Goal: Task Accomplishment & Management: Complete application form

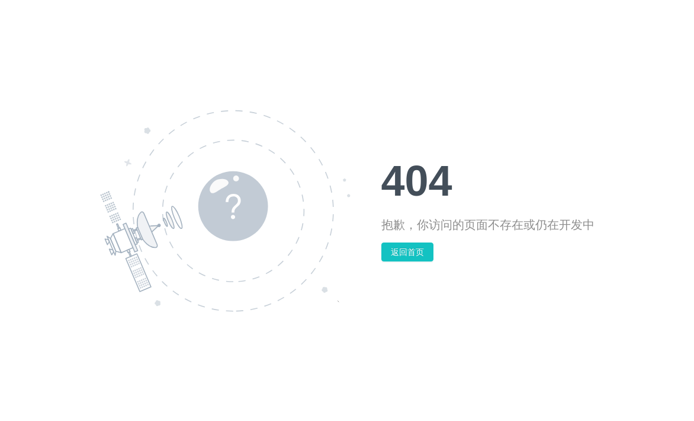
click at [395, 238] on div "404 抱歉，你访问的页面不存在或仍在开发中 返回首页" at bounding box center [487, 210] width 213 height 102
click at [399, 249] on button "返回首页" at bounding box center [407, 251] width 52 height 19
click at [381, 242] on button "返回首页" at bounding box center [407, 251] width 52 height 19
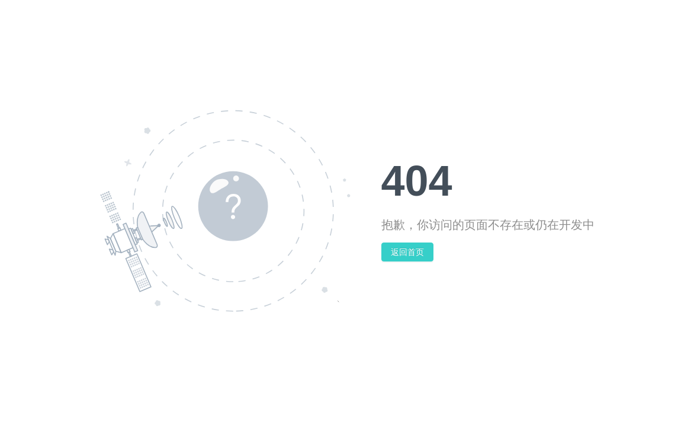
click at [381, 242] on button "返回首页" at bounding box center [407, 251] width 52 height 19
click at [442, 56] on div "404 抱歉，你访问的页面不存在或仍在开发中 返回首页" at bounding box center [347, 210] width 694 height 421
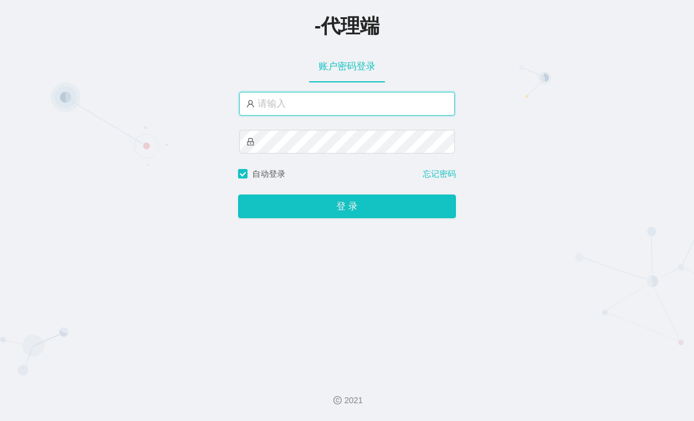
click at [354, 105] on input "text" at bounding box center [347, 104] width 216 height 24
click at [354, 104] on input "text" at bounding box center [347, 104] width 216 height 24
type input "xiaowei02"
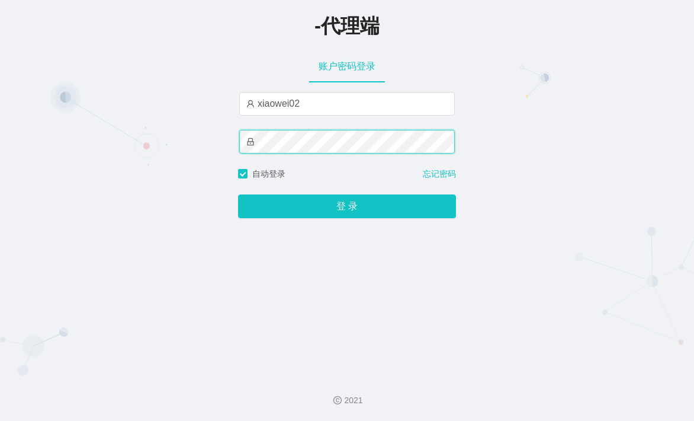
click at [238, 194] on button "登 录" at bounding box center [347, 206] width 218 height 24
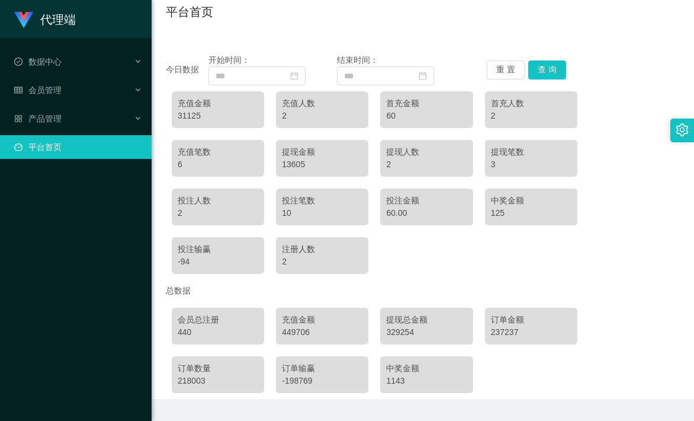
scroll to position [118, 0]
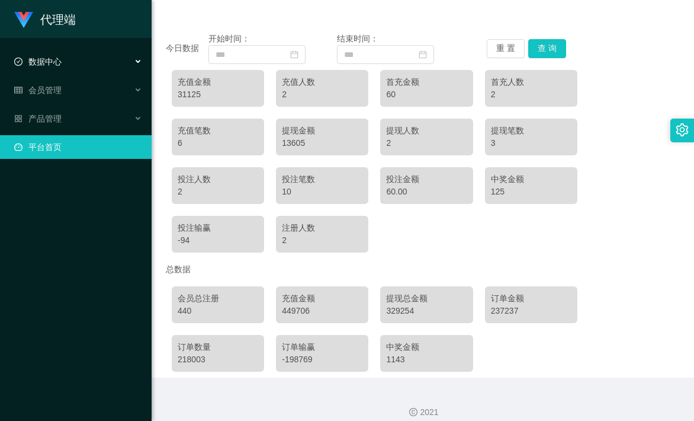
click at [84, 63] on div "数据中心" at bounding box center [76, 62] width 152 height 24
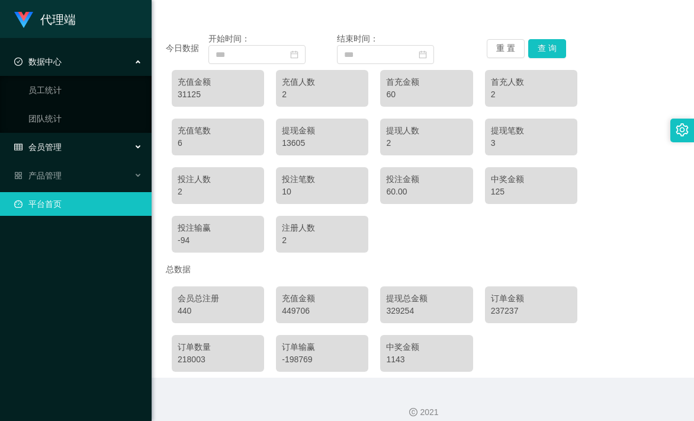
click at [103, 152] on div "会员管理" at bounding box center [76, 147] width 152 height 24
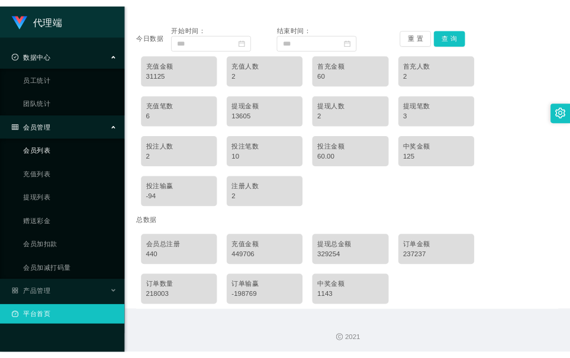
scroll to position [130, 0]
